Goal: Find specific page/section: Find specific page/section

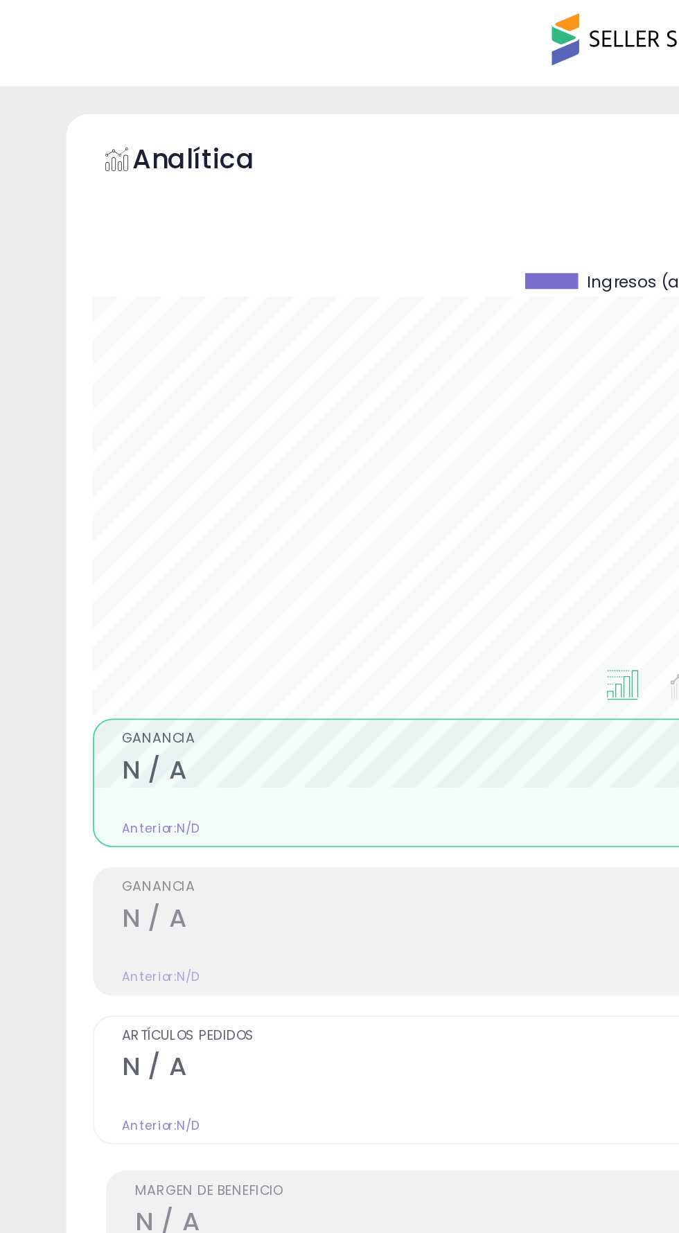
scroll to position [270, 602]
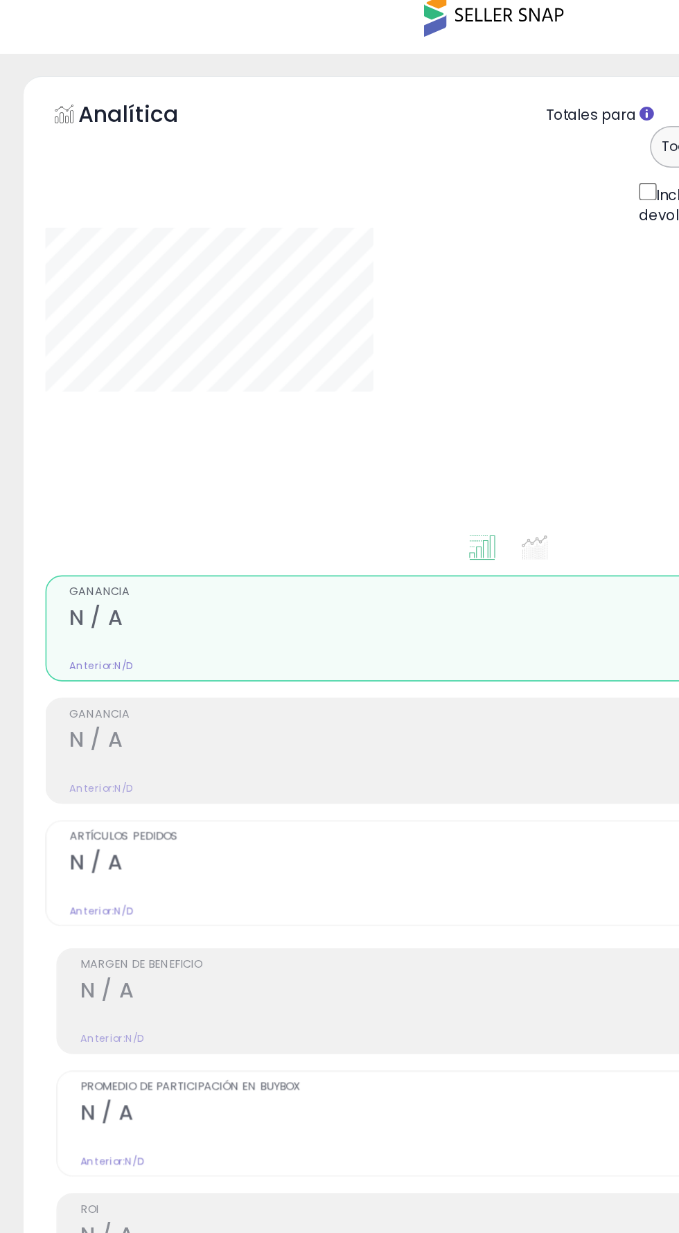
type input "**********"
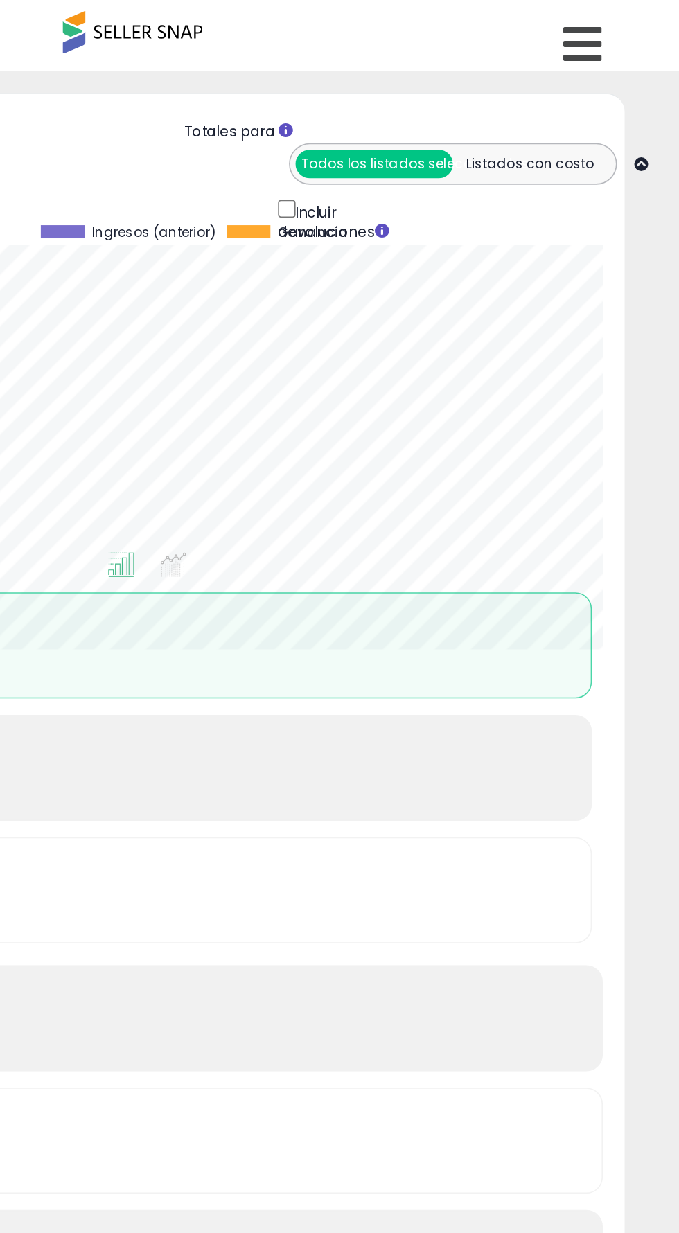
scroll to position [270, 602]
click at [612, 35] on icon at bounding box center [618, 28] width 24 height 28
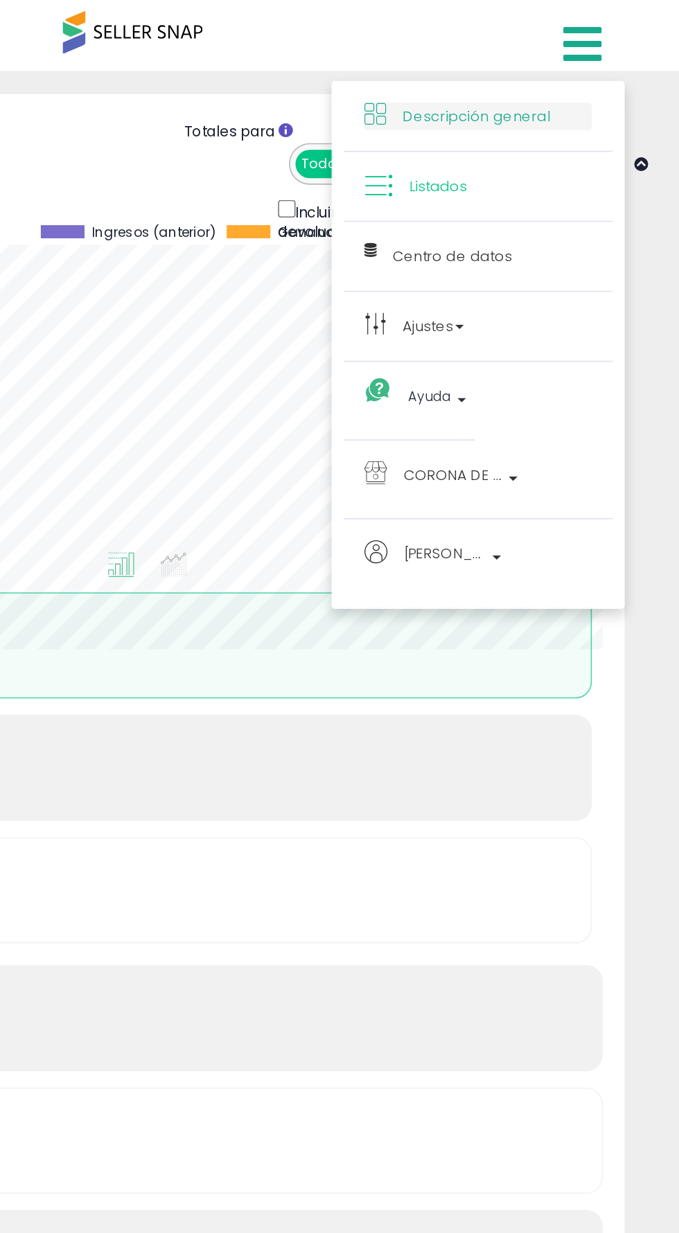
click at [574, 74] on font "Descripción general" at bounding box center [551, 73] width 94 height 13
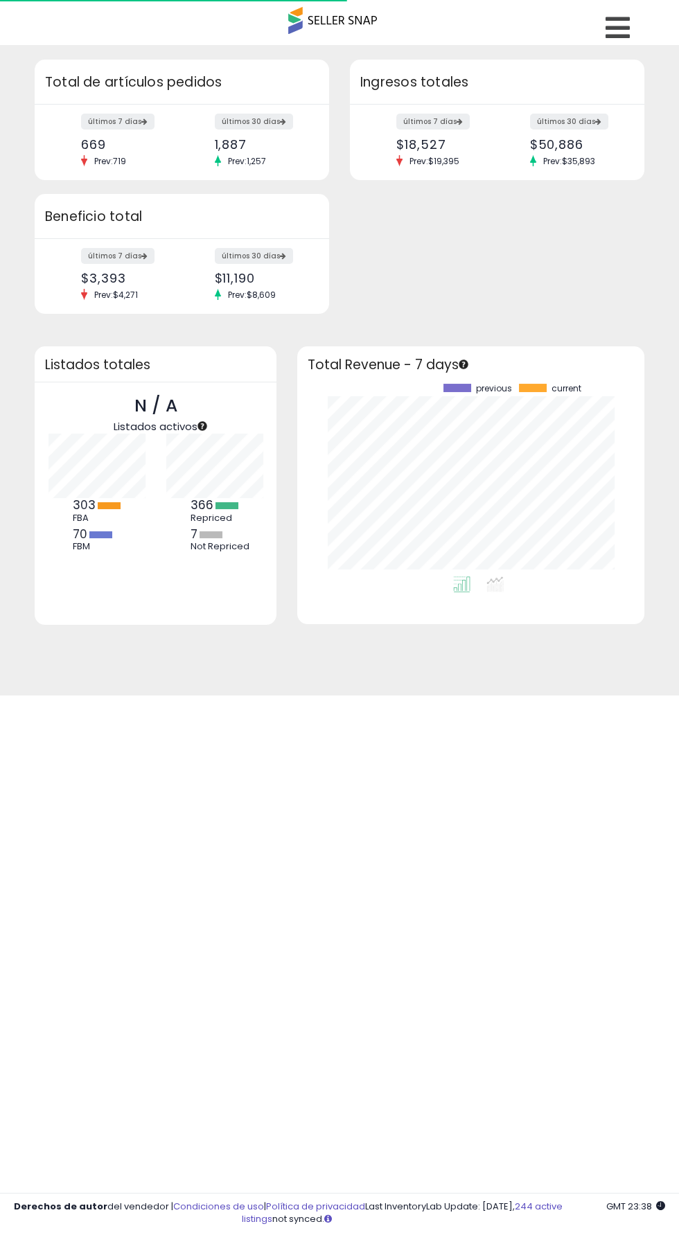
scroll to position [193, 319]
